Goal: Book appointment/travel/reservation

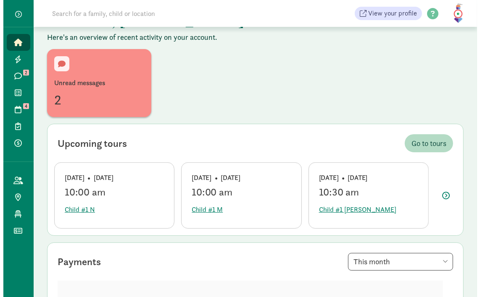
scroll to position [32, 0]
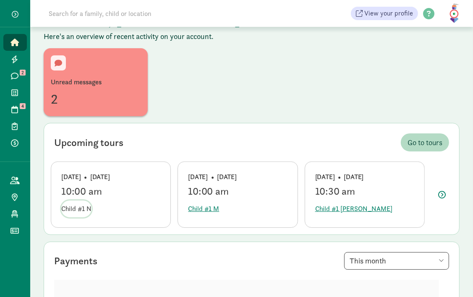
click at [83, 210] on span "Child #1 N" at bounding box center [76, 209] width 30 height 10
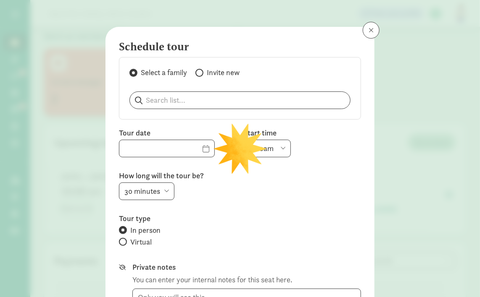
type input "09/04/2025"
select select "10:00am"
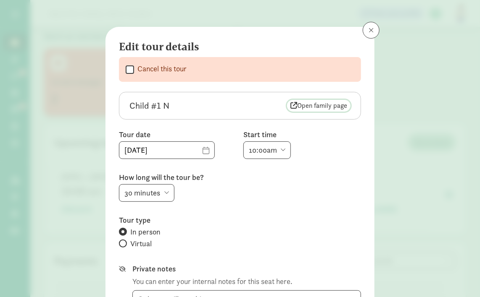
click at [320, 110] on span "Open family page" at bounding box center [318, 106] width 57 height 10
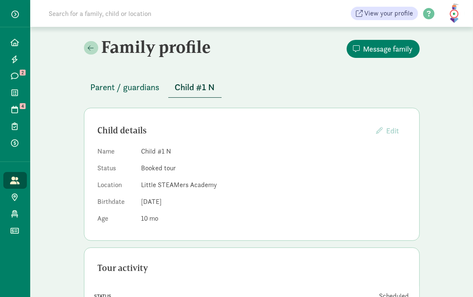
click at [142, 90] on span "Parent / guardians" at bounding box center [125, 87] width 69 height 13
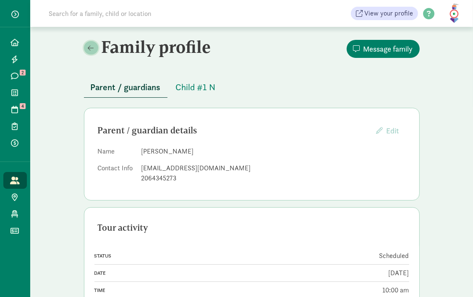
click at [91, 45] on span at bounding box center [91, 48] width 6 height 7
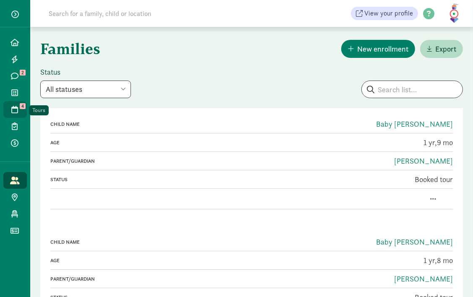
click at [10, 110] on span at bounding box center [15, 110] width 10 height 8
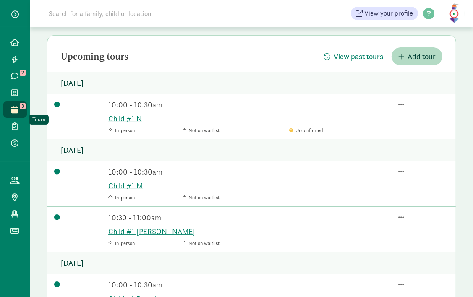
scroll to position [84, 0]
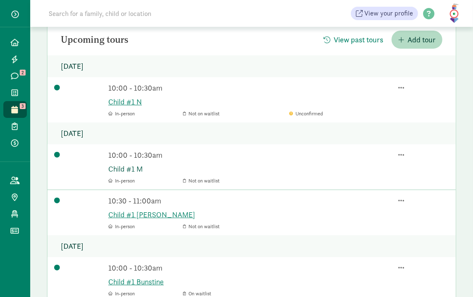
click at [126, 169] on link "Child #1 M" at bounding box center [278, 168] width 341 height 11
click at [115, 215] on link "Child #1 Xavier Martin" at bounding box center [278, 214] width 341 height 11
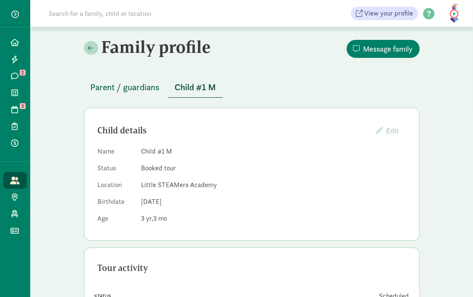
click at [144, 89] on span "Parent / guardians" at bounding box center [125, 87] width 69 height 13
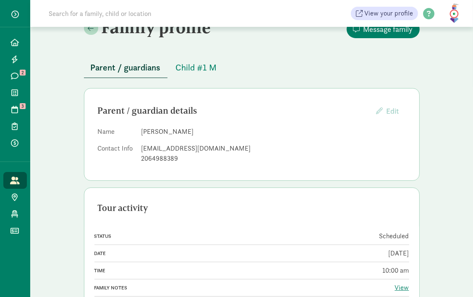
scroll to position [19, 0]
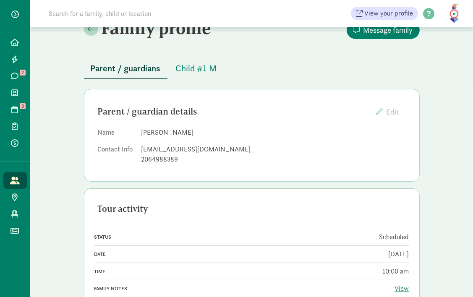
click at [117, 70] on span "Parent / guardians" at bounding box center [126, 68] width 70 height 13
click at [112, 69] on span "Parent / guardians" at bounding box center [126, 68] width 70 height 13
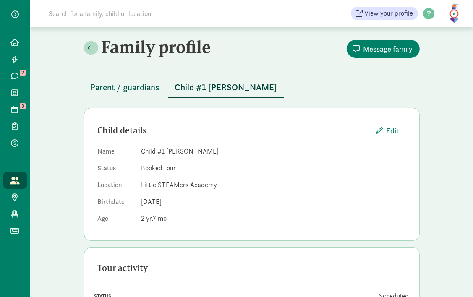
click at [130, 87] on span "Parent / guardians" at bounding box center [125, 87] width 69 height 13
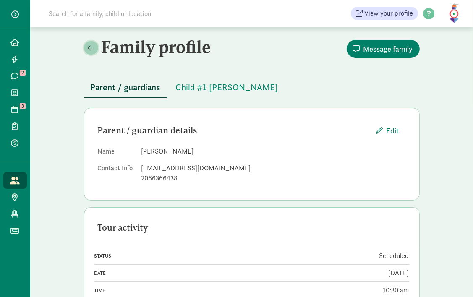
click at [92, 49] on span at bounding box center [91, 48] width 6 height 7
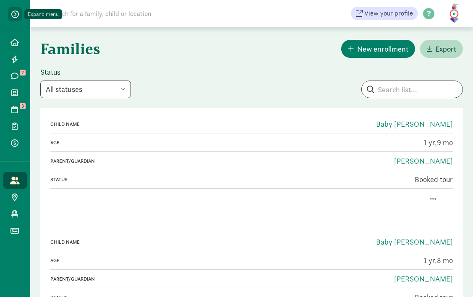
click at [15, 14] on span "button" at bounding box center [15, 14] width 8 height 8
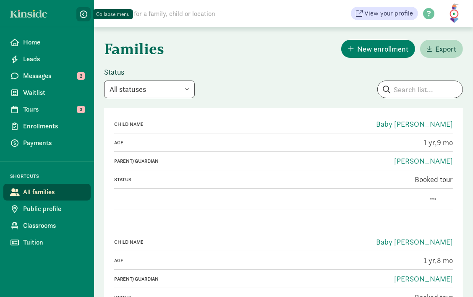
click at [85, 13] on span "button" at bounding box center [84, 14] width 8 height 8
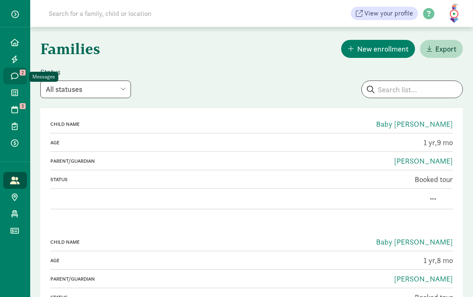
click at [17, 76] on icon at bounding box center [15, 76] width 8 height 8
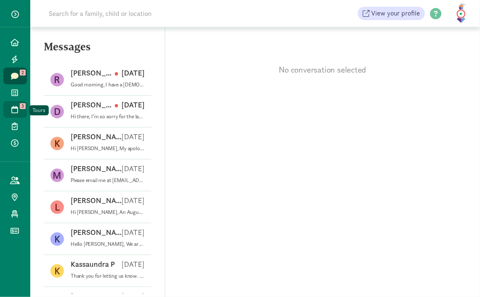
click at [18, 104] on link "Tours 3" at bounding box center [15, 109] width 24 height 17
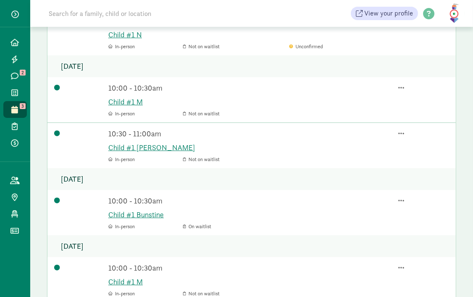
scroll to position [134, 0]
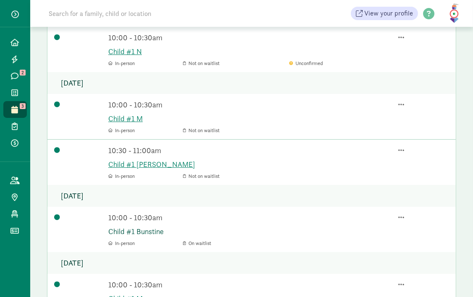
click at [123, 229] on link "Child #1 Bunstine" at bounding box center [278, 231] width 341 height 11
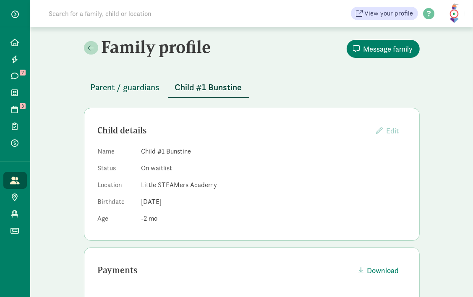
click at [110, 82] on span "Parent / guardians" at bounding box center [125, 87] width 69 height 13
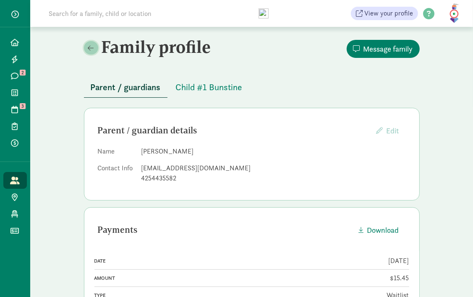
click at [91, 52] on link at bounding box center [91, 47] width 14 height 13
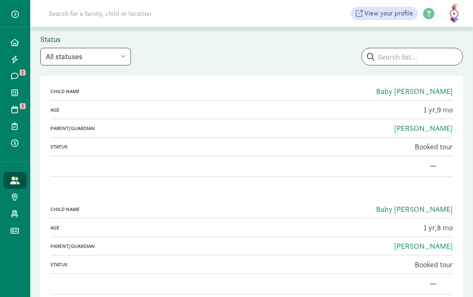
scroll to position [34, 0]
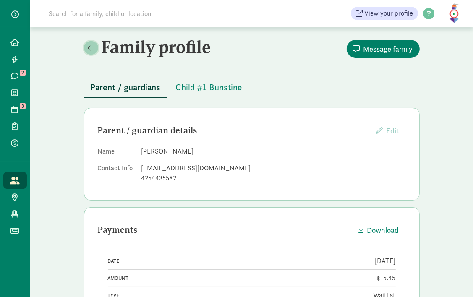
click at [95, 49] on link at bounding box center [91, 47] width 14 height 13
click at [91, 45] on span at bounding box center [91, 48] width 6 height 7
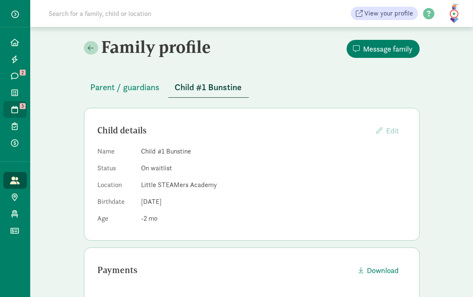
click at [12, 110] on icon at bounding box center [15, 110] width 7 height 8
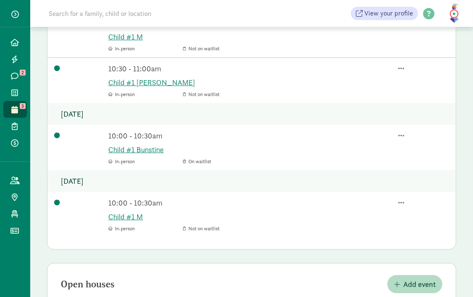
scroll to position [218, 0]
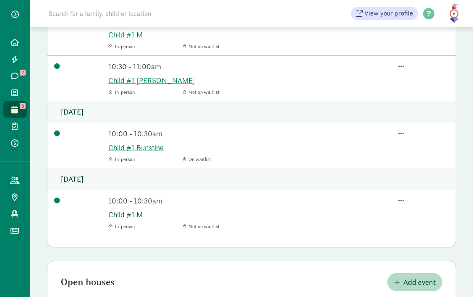
click at [114, 217] on link "Child #1 M" at bounding box center [278, 214] width 341 height 11
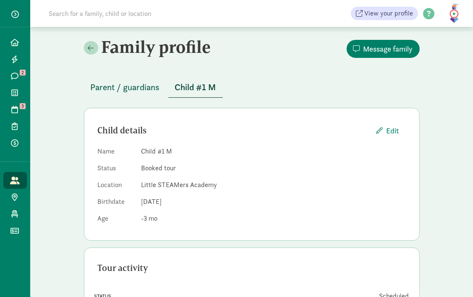
click at [130, 87] on span "Parent / guardians" at bounding box center [125, 87] width 69 height 13
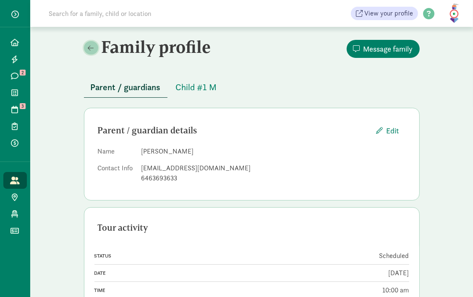
click at [92, 48] on span at bounding box center [91, 48] width 6 height 7
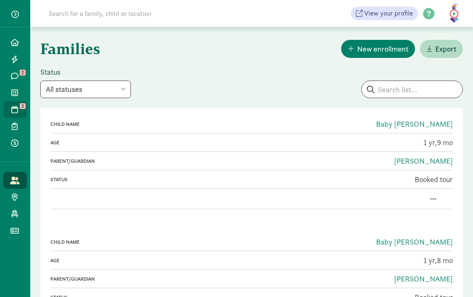
click at [23, 103] on span "3" at bounding box center [23, 106] width 6 height 6
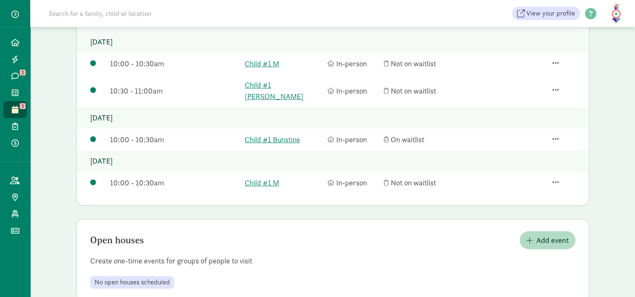
scroll to position [160, 0]
